Goal: Transaction & Acquisition: Purchase product/service

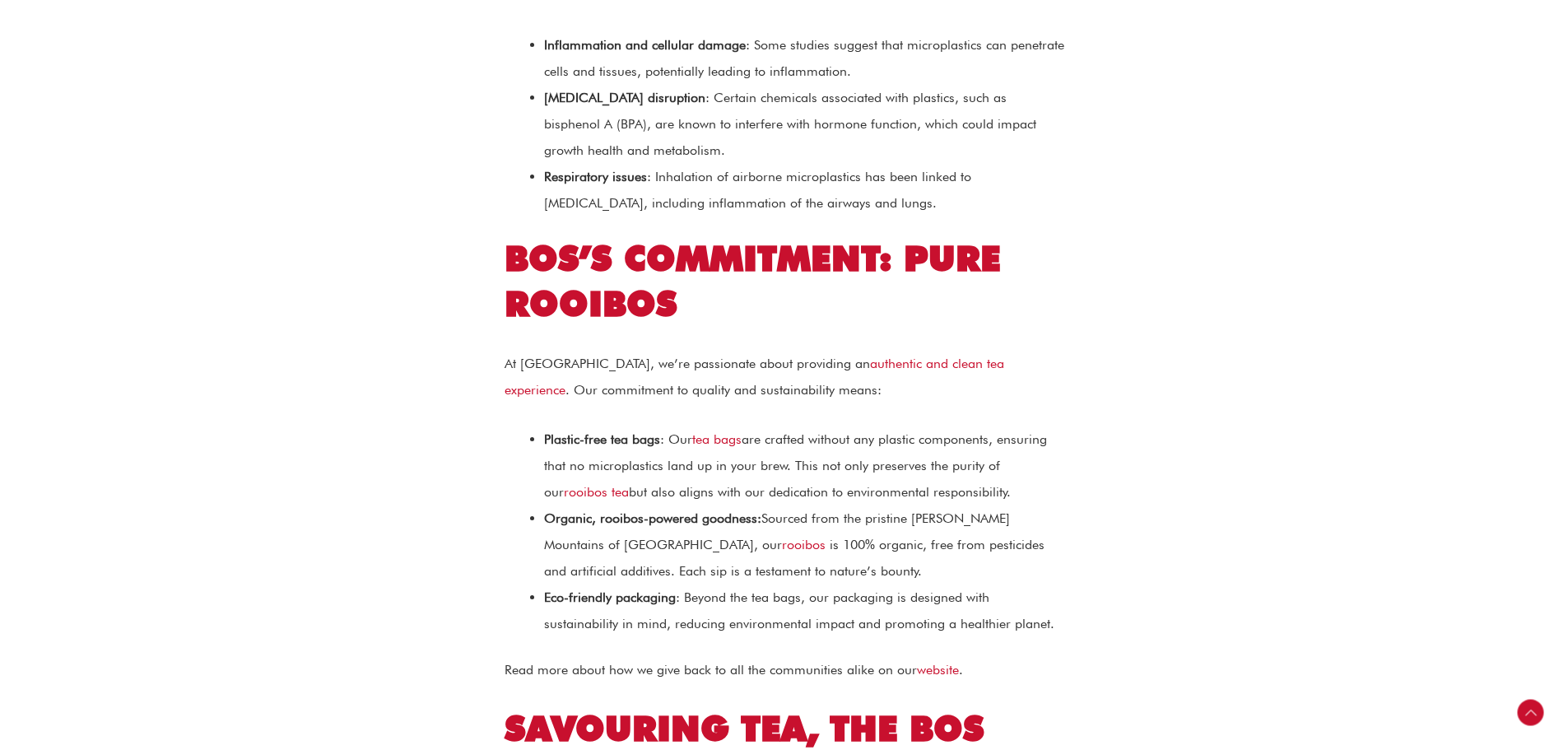
scroll to position [1563, 0]
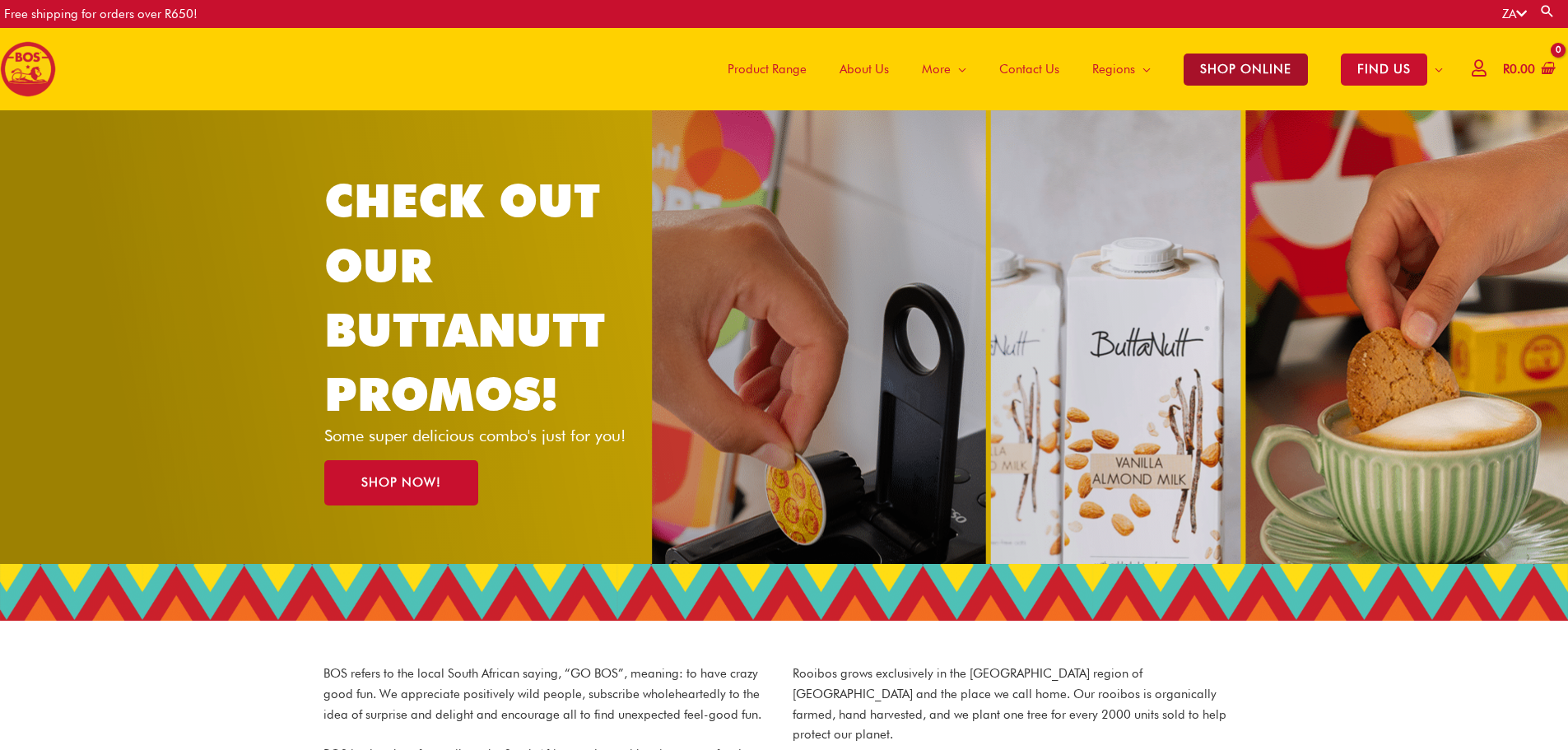
click at [1244, 66] on span "SHOP ONLINE" at bounding box center [1246, 69] width 124 height 32
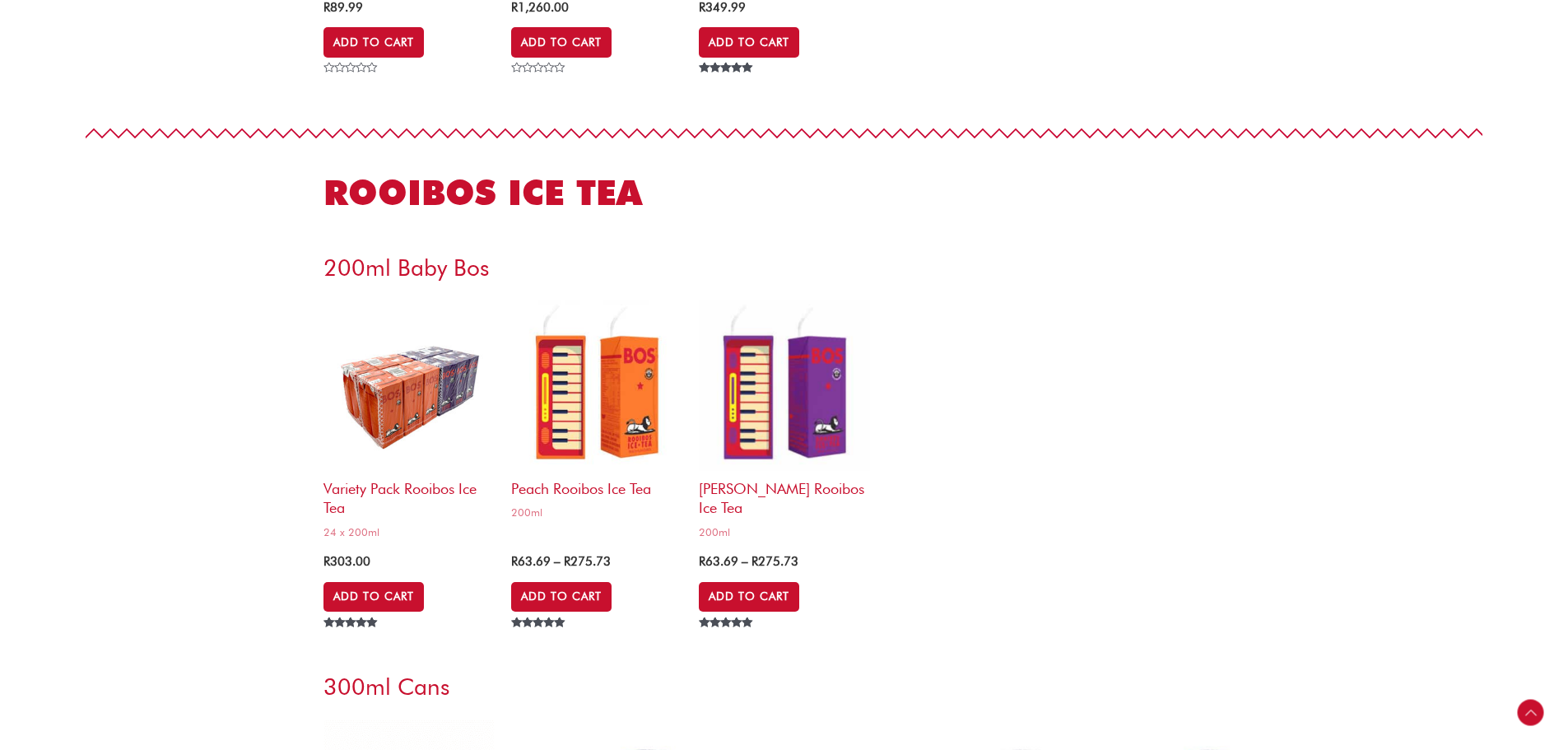
scroll to position [2963, 0]
